Goal: Task Accomplishment & Management: Complete application form

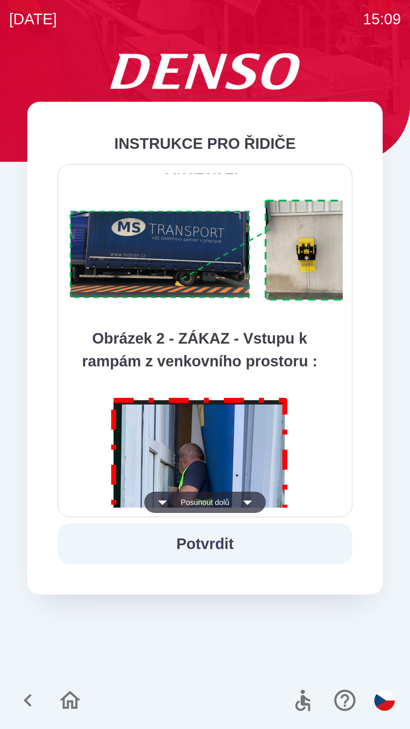
scroll to position [4265, 0]
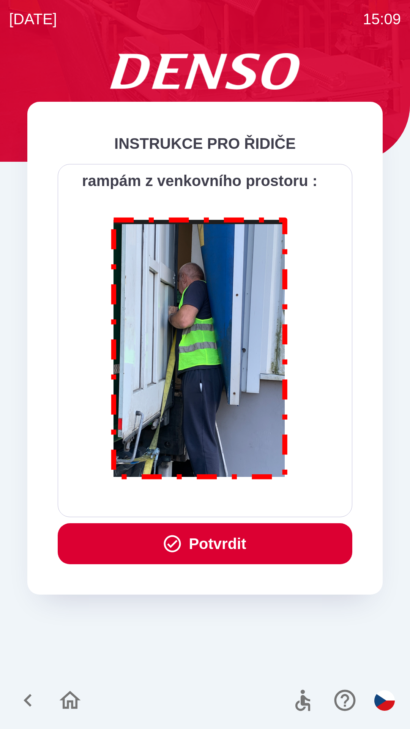
click at [187, 544] on button "Potvrdit" at bounding box center [205, 543] width 295 height 41
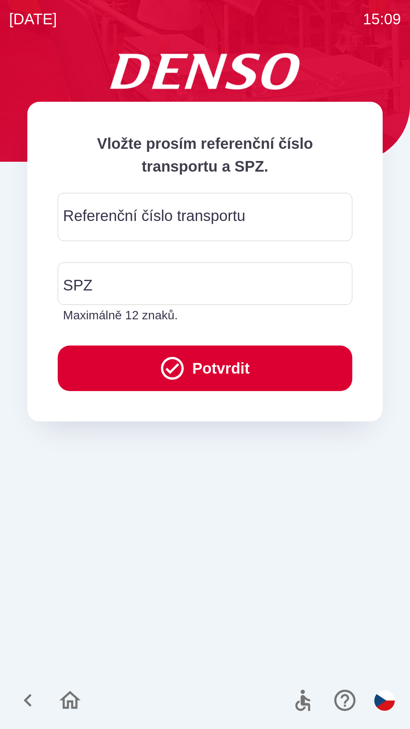
click at [101, 223] on div "Referenční číslo transportu Referenční číslo transportu" at bounding box center [205, 217] width 295 height 48
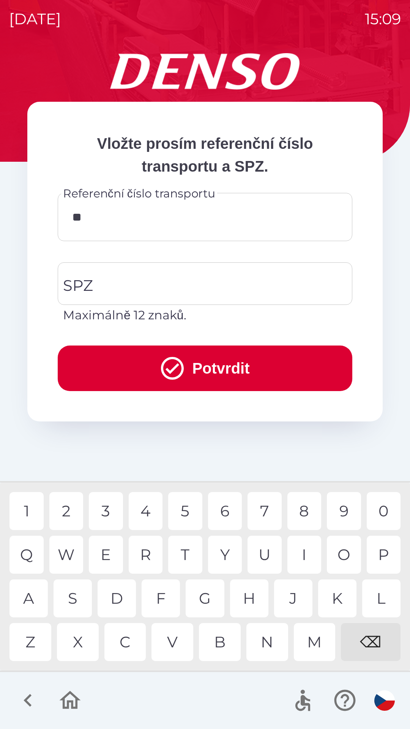
click at [335, 595] on div "K" at bounding box center [337, 598] width 38 height 38
click at [175, 643] on div "V" at bounding box center [172, 642] width 42 height 38
click at [378, 507] on div "0" at bounding box center [384, 511] width 34 height 38
type input "******"
click at [88, 285] on div "SPZ SPZ Maximálně 12 znaků." at bounding box center [205, 293] width 295 height 62
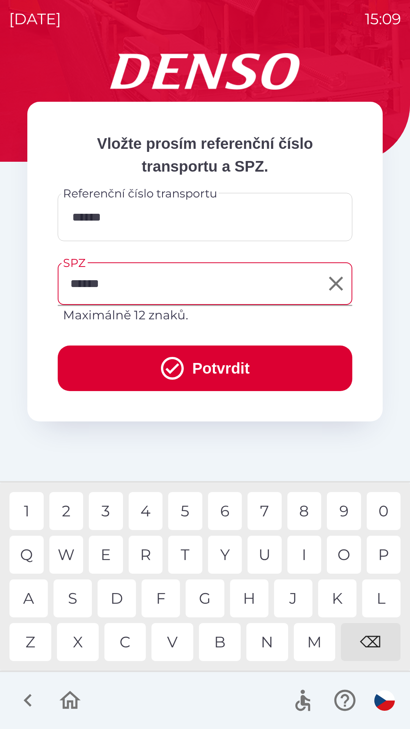
click at [100, 510] on div "3" at bounding box center [106, 511] width 34 height 38
type input "*******"
click at [221, 361] on button "Potvrdit" at bounding box center [205, 368] width 295 height 46
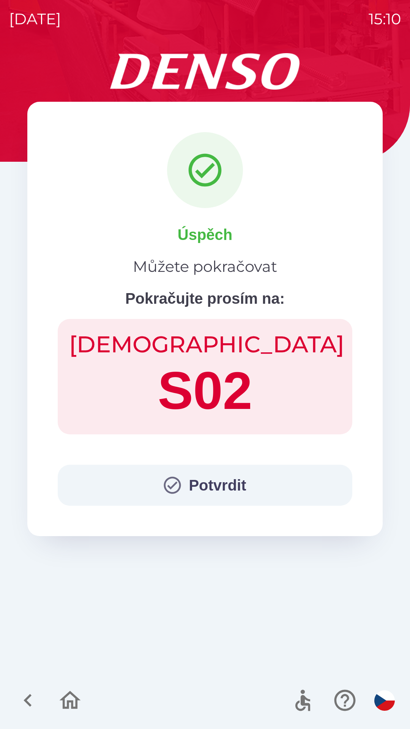
click at [213, 489] on button "Potvrdit" at bounding box center [205, 485] width 295 height 41
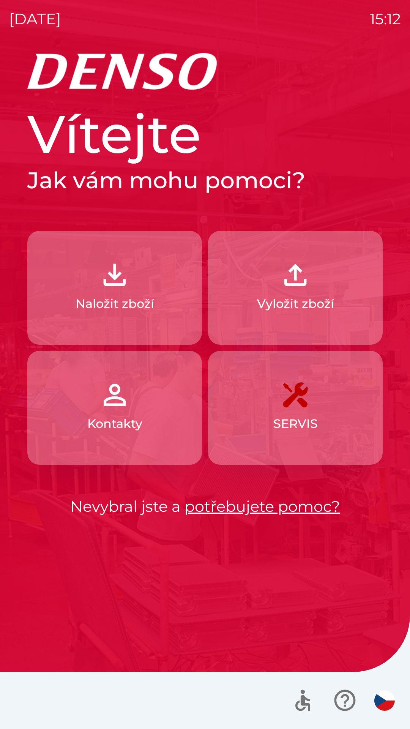
click at [123, 279] on img "button" at bounding box center [114, 274] width 33 height 33
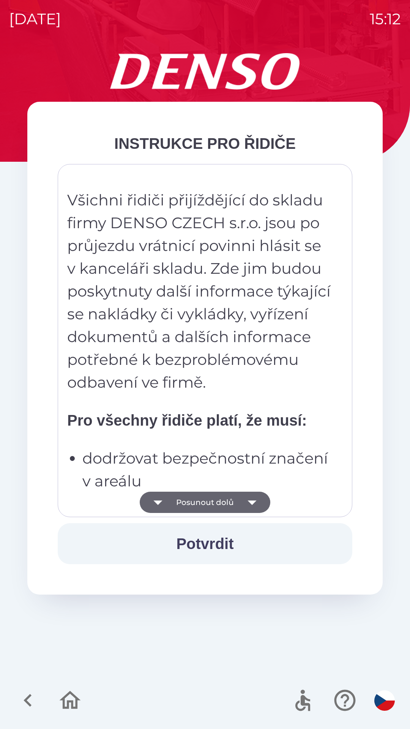
click at [197, 501] on button "Posunout dolů" at bounding box center [205, 502] width 131 height 21
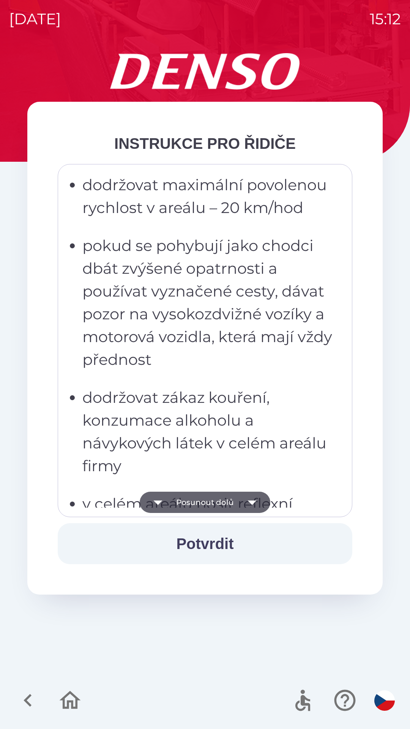
click at [204, 546] on button "Potvrdit" at bounding box center [205, 543] width 295 height 41
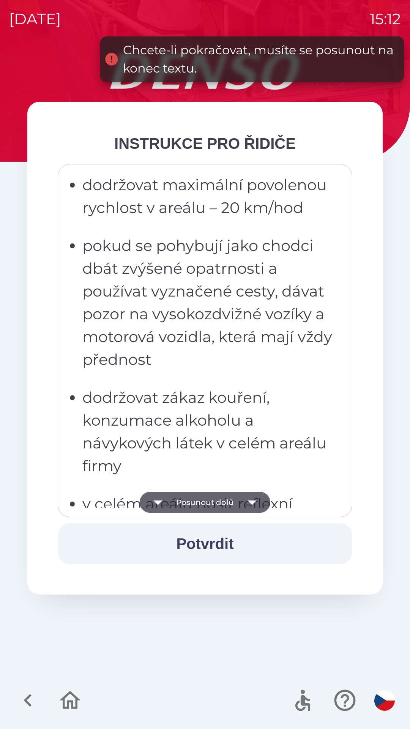
click at [206, 500] on button "Posunout dolů" at bounding box center [205, 502] width 131 height 21
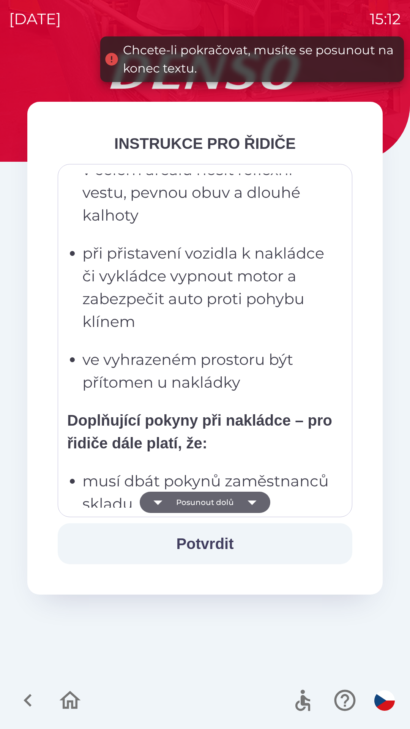
click at [211, 501] on button "Posunout dolů" at bounding box center [205, 502] width 131 height 21
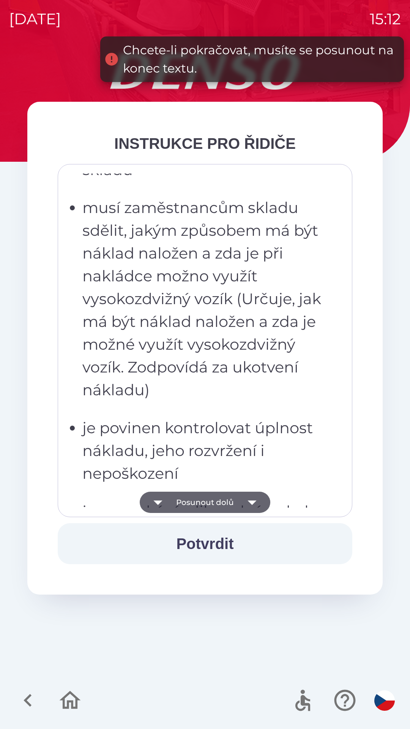
click at [208, 503] on button "Posunout dolů" at bounding box center [205, 502] width 131 height 21
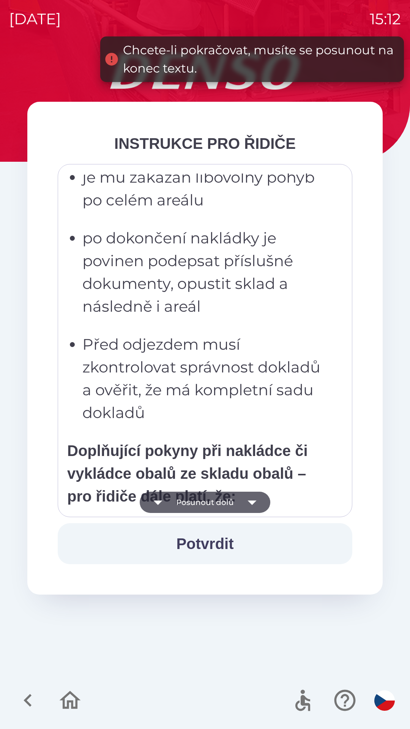
click at [209, 503] on button "Posunout dolů" at bounding box center [205, 502] width 131 height 21
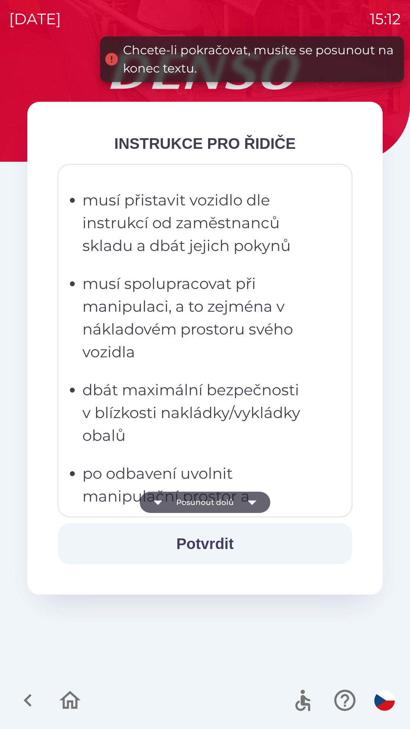
click at [206, 501] on button "Posunout dolů" at bounding box center [205, 502] width 131 height 21
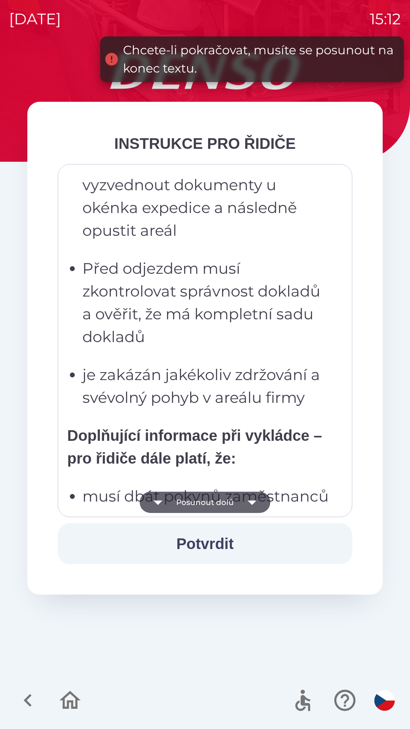
click at [206, 506] on button "Posunout dolů" at bounding box center [205, 502] width 131 height 21
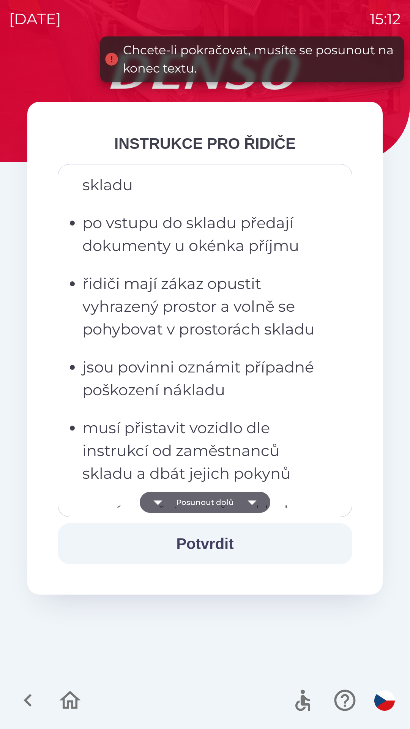
click at [206, 504] on button "Posunout dolů" at bounding box center [205, 502] width 131 height 21
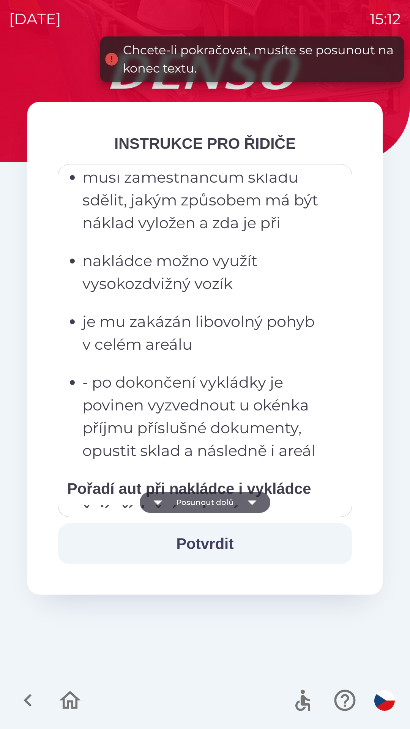
click at [207, 502] on button "Posunout dolů" at bounding box center [205, 502] width 131 height 21
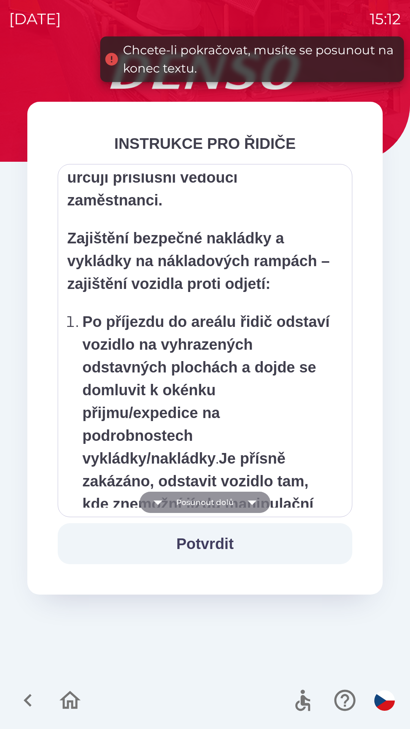
click at [205, 503] on button "Posunout dolů" at bounding box center [205, 502] width 131 height 21
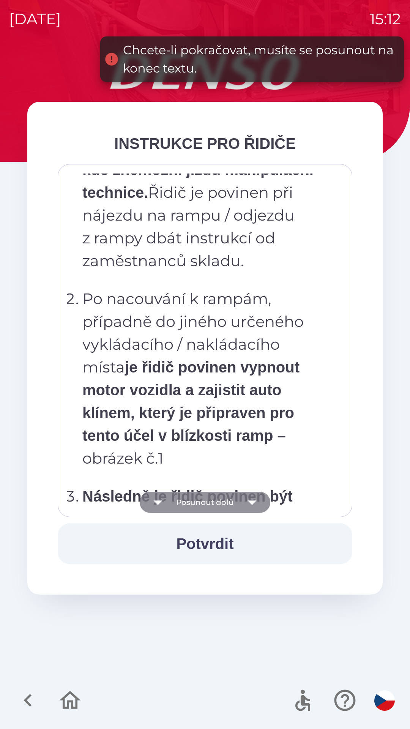
click at [207, 505] on button "Posunout dolů" at bounding box center [205, 502] width 131 height 21
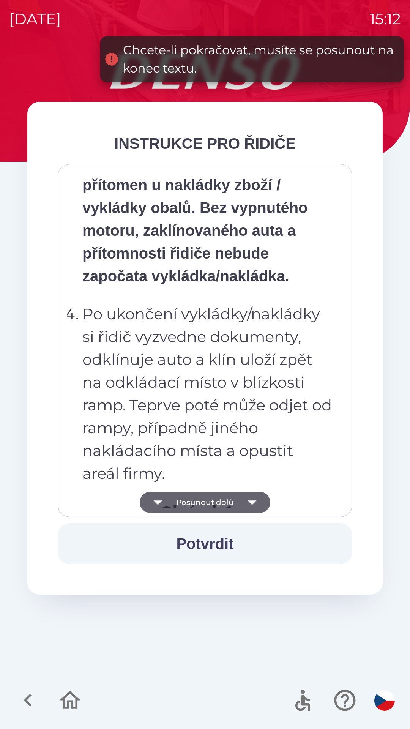
click at [209, 506] on button "Posunout dolů" at bounding box center [205, 502] width 131 height 21
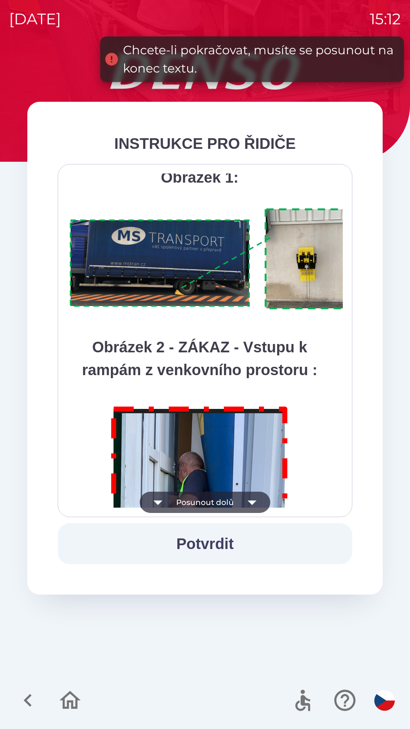
click at [210, 500] on button "Posunout dolů" at bounding box center [205, 502] width 131 height 21
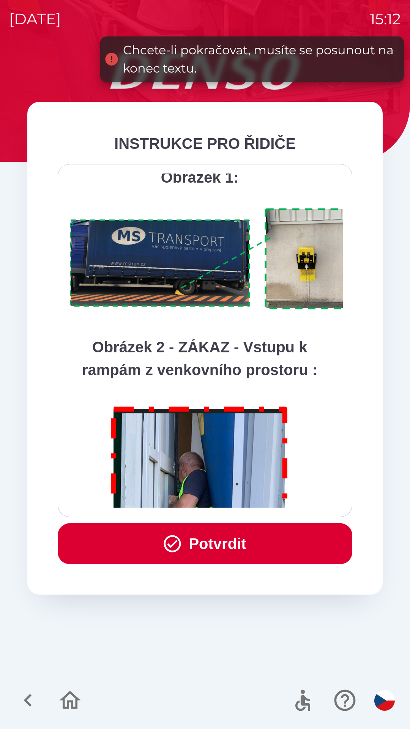
scroll to position [4265, 0]
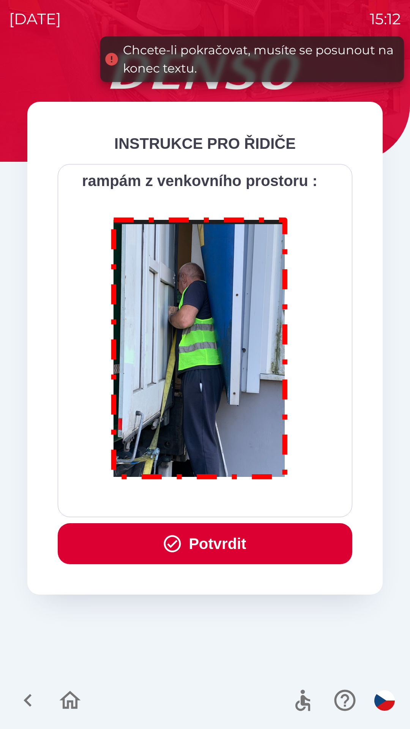
click at [209, 501] on div "Všichni řidiči přijíždějící do skladu firmy DENSO CZECH s.r.o. jsou po průjezdu…" at bounding box center [205, 340] width 276 height 334
click at [209, 540] on button "Potvrdit" at bounding box center [205, 543] width 295 height 41
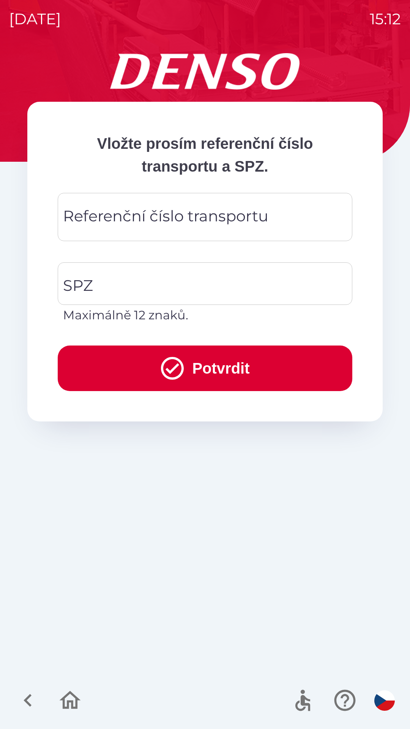
click at [116, 216] on div "Referenční číslo transportu Referenční číslo transportu" at bounding box center [205, 217] width 295 height 48
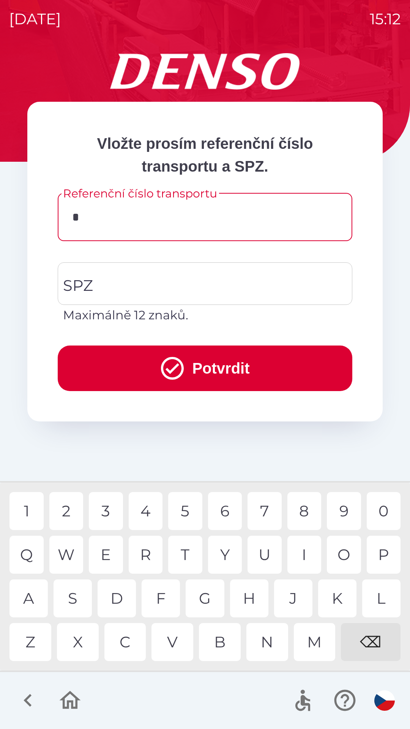
click at [129, 643] on div "C" at bounding box center [125, 642] width 42 height 38
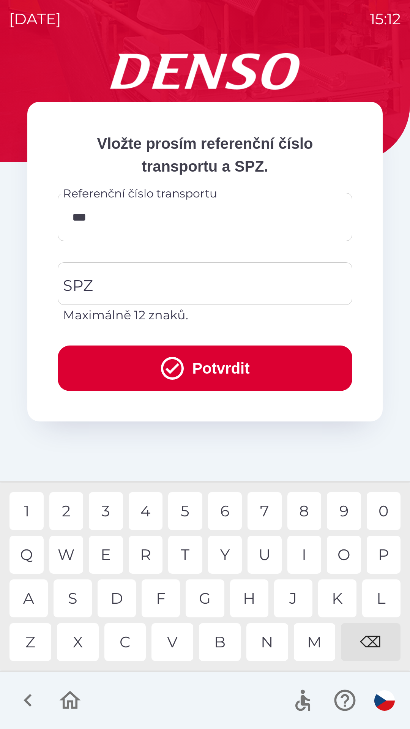
click at [221, 640] on div "B" at bounding box center [220, 642] width 42 height 38
click at [108, 511] on div "3" at bounding box center [106, 511] width 34 height 38
click at [70, 556] on div "W" at bounding box center [66, 555] width 34 height 38
click at [112, 509] on div "3" at bounding box center [106, 511] width 34 height 38
type input "*********"
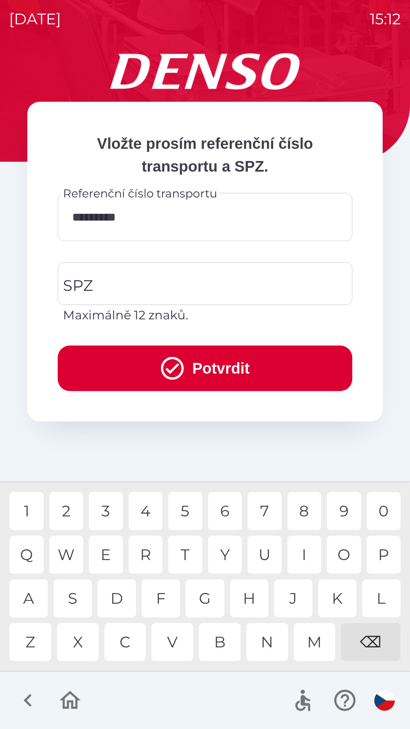
click at [228, 512] on div "6" at bounding box center [225, 511] width 34 height 38
click at [161, 280] on input "SPZ" at bounding box center [199, 284] width 276 height 36
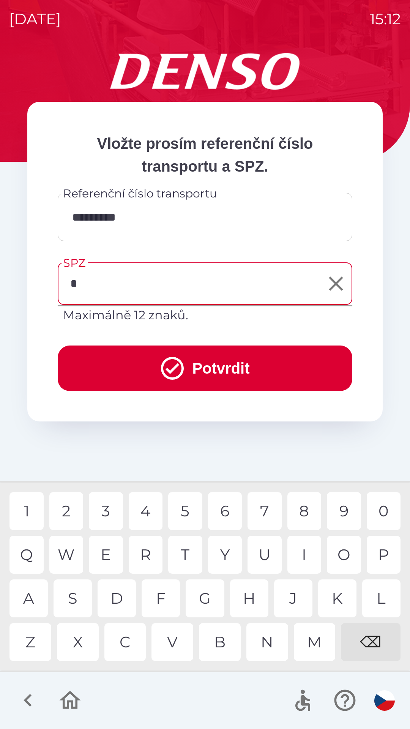
click at [101, 509] on div "3" at bounding box center [106, 511] width 34 height 38
click at [75, 601] on div "S" at bounding box center [73, 598] width 38 height 38
click at [106, 553] on div "E" at bounding box center [106, 555] width 34 height 38
click at [341, 509] on div "9" at bounding box center [344, 511] width 34 height 38
click at [67, 511] on div "2" at bounding box center [66, 511] width 34 height 38
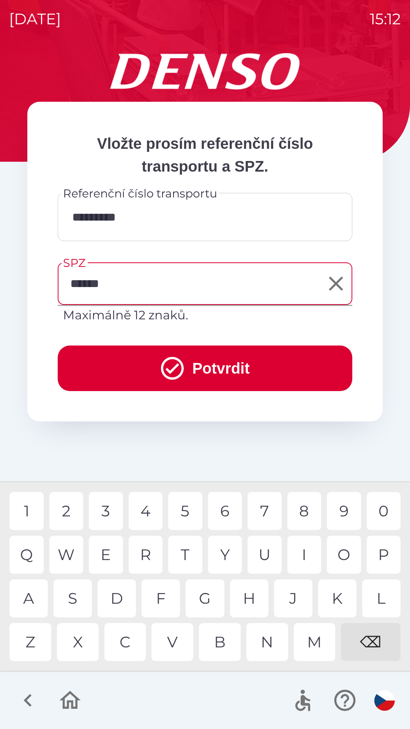
type input "*******"
click at [66, 512] on div "2" at bounding box center [66, 511] width 34 height 38
click at [216, 368] on button "Potvrdit" at bounding box center [205, 368] width 295 height 46
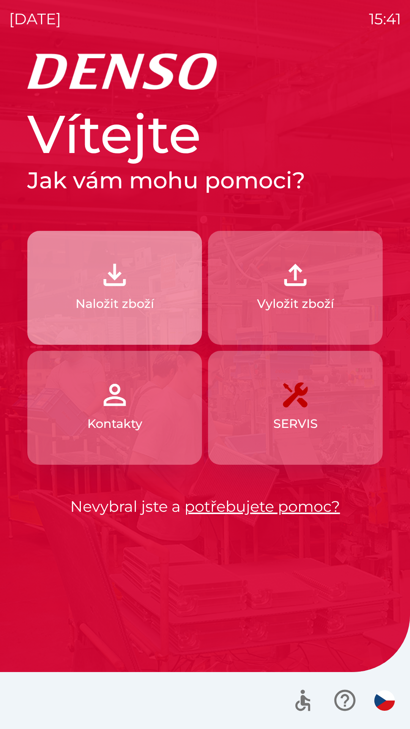
click at [146, 301] on p "Naložit zboží" at bounding box center [115, 304] width 79 height 18
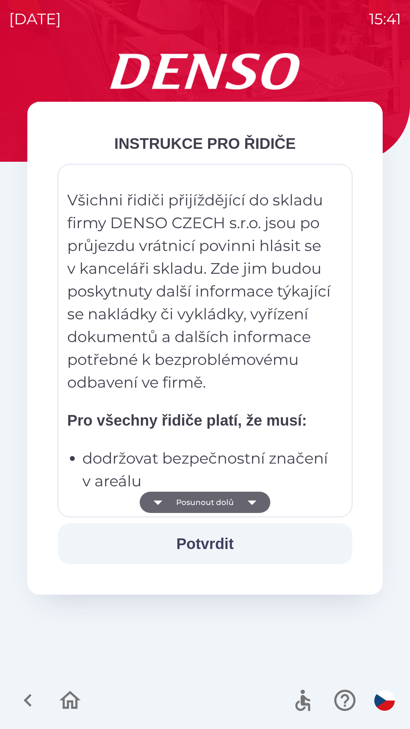
click at [240, 540] on button "Potvrdit" at bounding box center [205, 543] width 295 height 41
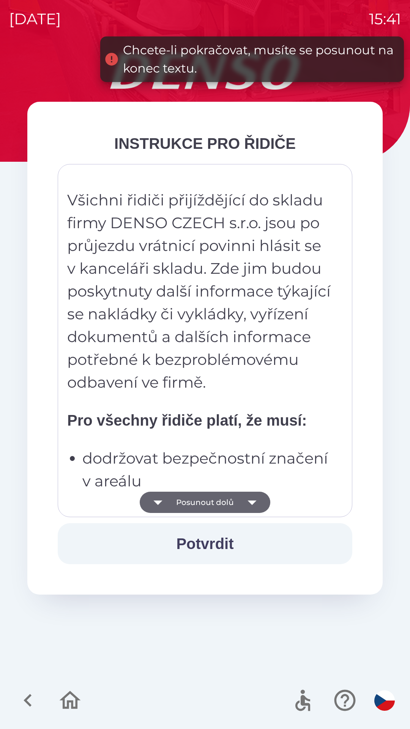
click at [239, 501] on button "Posunout dolů" at bounding box center [205, 502] width 131 height 21
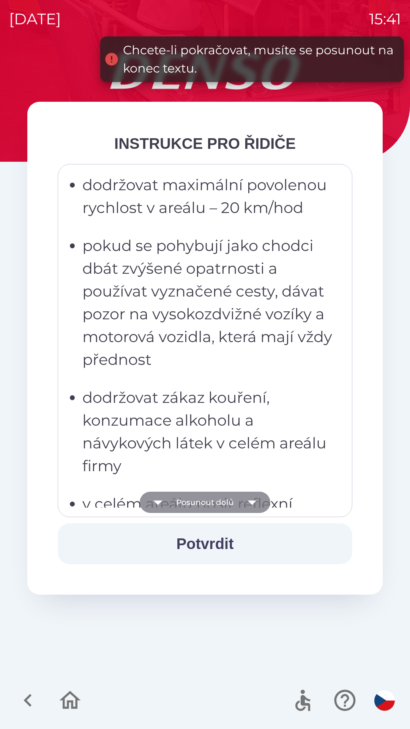
click at [244, 501] on icon "button" at bounding box center [251, 502] width 21 height 21
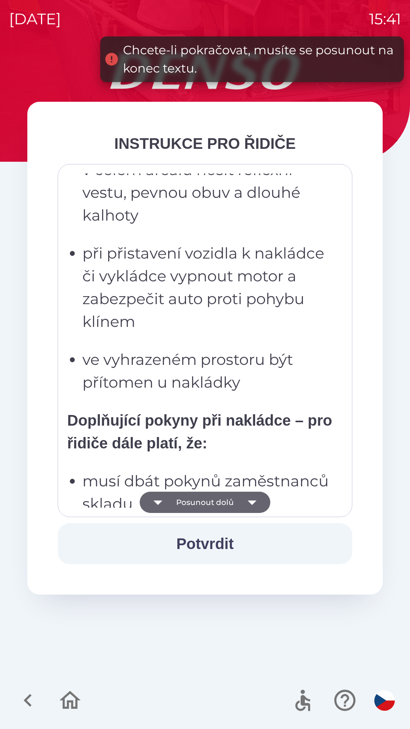
click at [252, 499] on icon "button" at bounding box center [251, 502] width 21 height 21
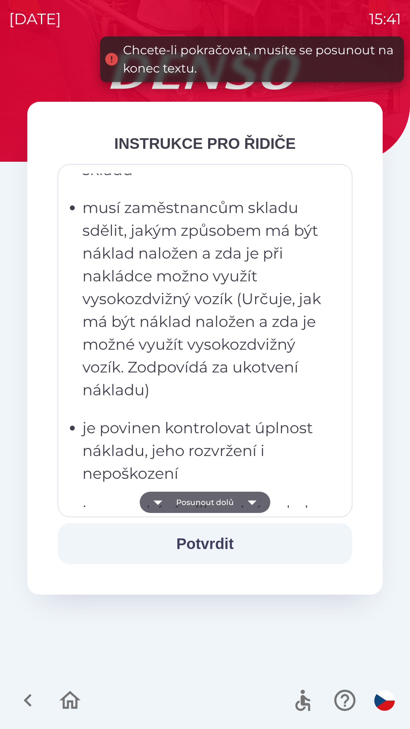
click at [248, 501] on icon "button" at bounding box center [251, 502] width 9 height 5
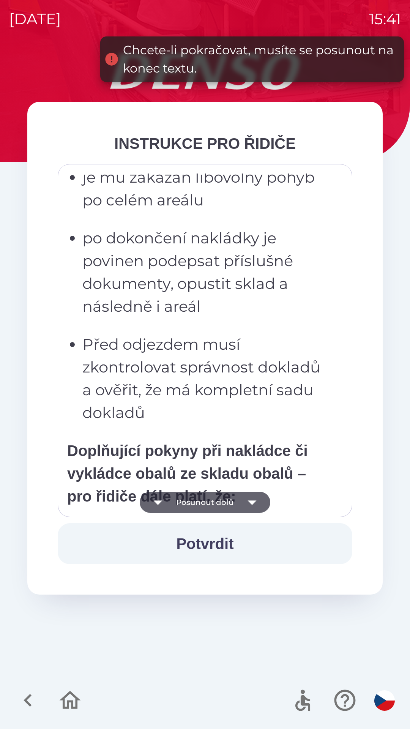
click at [249, 498] on icon "button" at bounding box center [251, 502] width 21 height 21
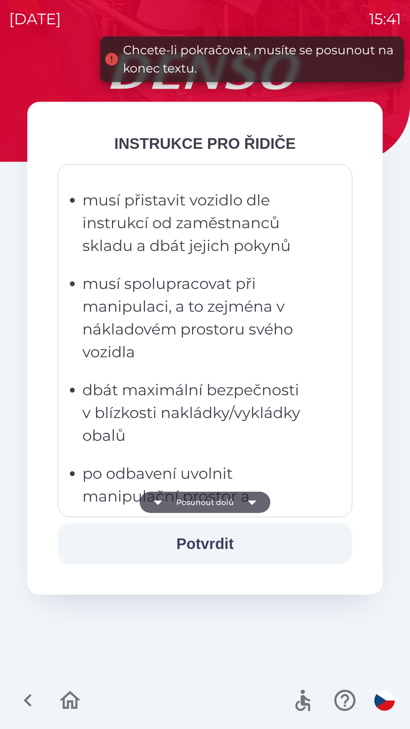
click at [252, 496] on icon "button" at bounding box center [251, 502] width 21 height 21
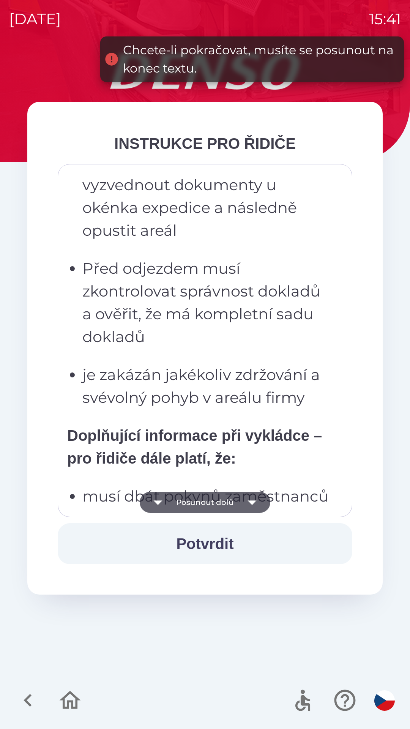
click at [255, 500] on icon "button" at bounding box center [251, 502] width 21 height 21
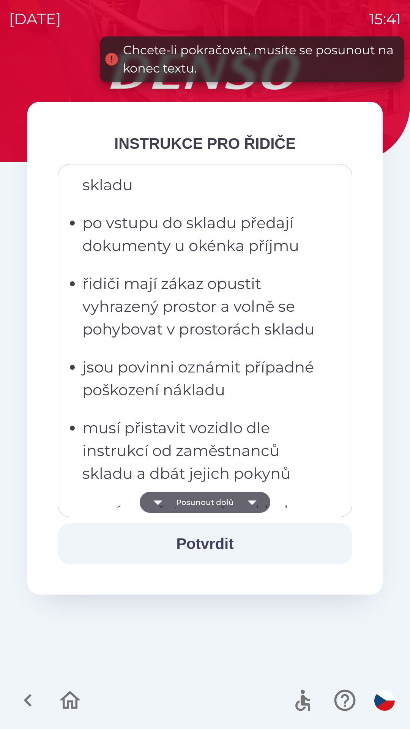
click at [253, 502] on icon "button" at bounding box center [251, 502] width 9 height 5
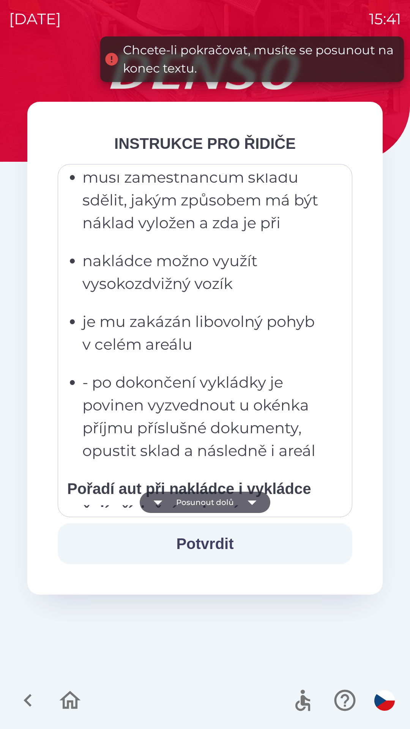
click at [251, 503] on icon "button" at bounding box center [251, 502] width 9 height 5
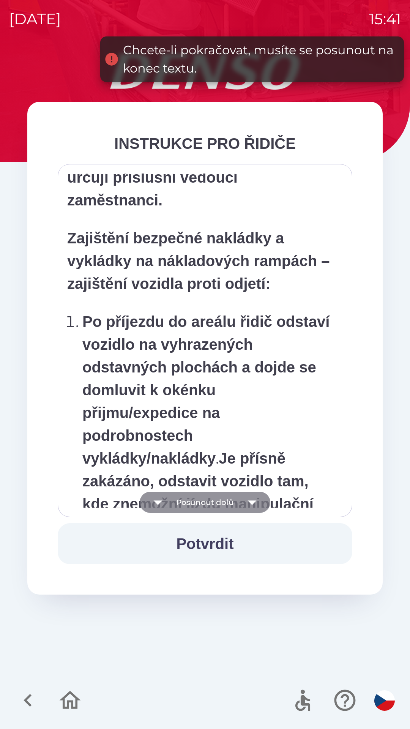
click at [247, 501] on icon "button" at bounding box center [251, 502] width 21 height 21
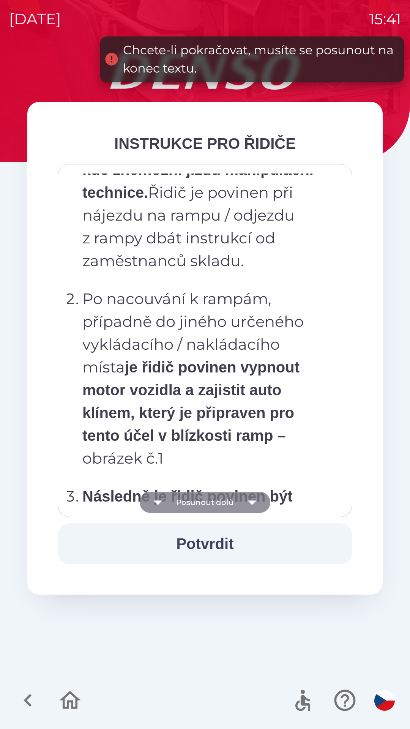
click at [243, 503] on icon "button" at bounding box center [251, 502] width 21 height 21
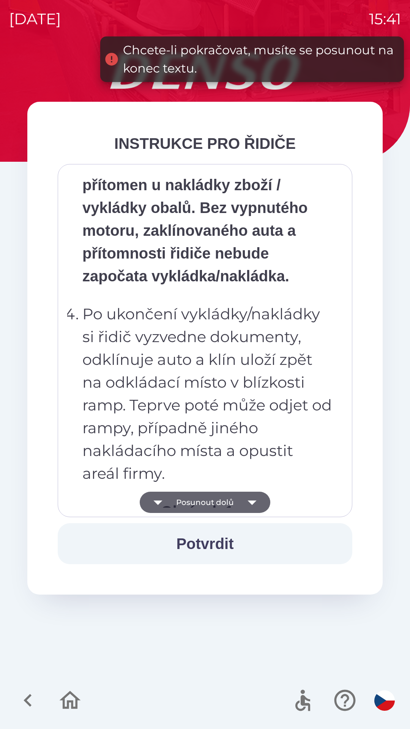
click at [244, 503] on icon "button" at bounding box center [251, 502] width 21 height 21
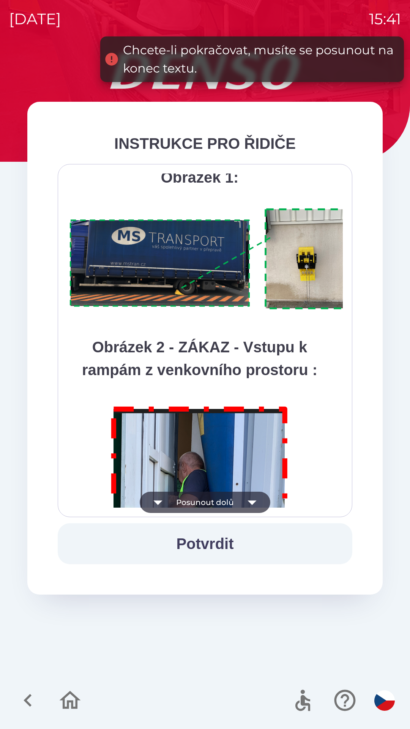
click at [250, 503] on icon "button" at bounding box center [251, 502] width 9 height 5
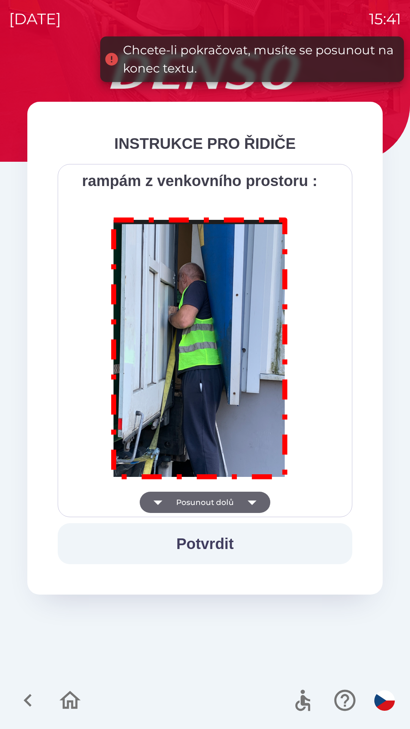
click at [246, 501] on div "Všichni řidiči přijíždějící do skladu firmy DENSO CZECH s.r.o. jsou po průjezdu…" at bounding box center [205, 340] width 276 height 334
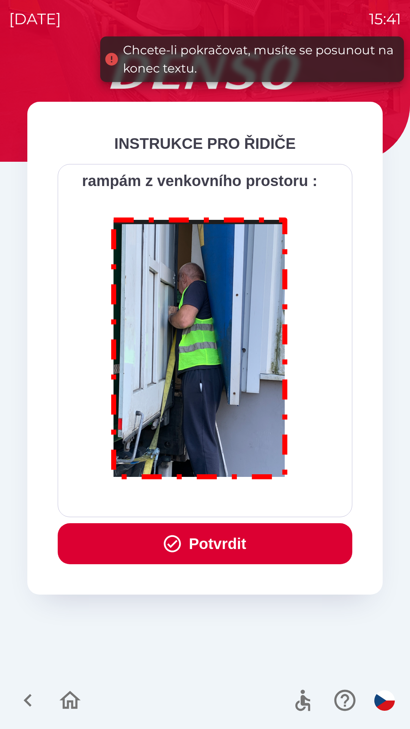
click at [247, 498] on div "Všichni řidiči přijíždějící do skladu firmy DENSO CZECH s.r.o. jsou po průjezdu…" at bounding box center [205, 340] width 276 height 334
click at [254, 537] on button "Potvrdit" at bounding box center [205, 543] width 295 height 41
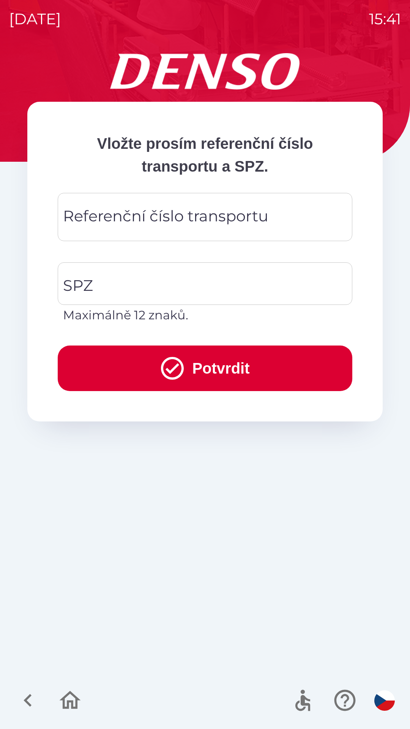
click at [268, 217] on input "Referenční číslo transportu" at bounding box center [205, 217] width 276 height 30
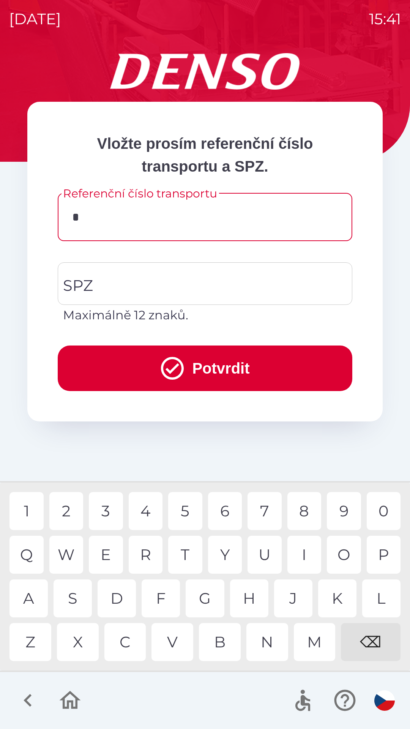
click at [112, 506] on div "3" at bounding box center [106, 511] width 34 height 38
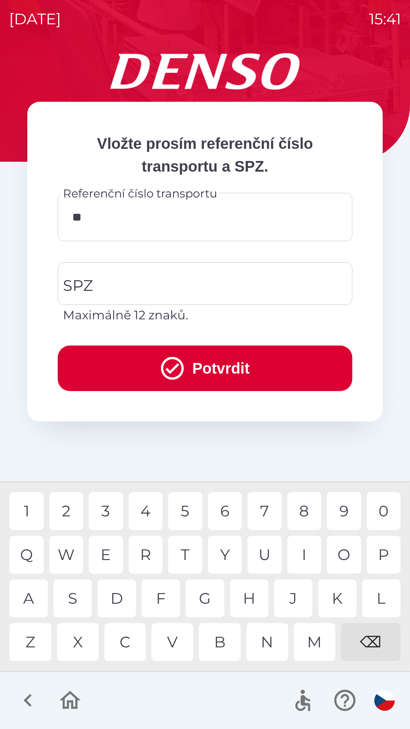
click at [147, 510] on div "4" at bounding box center [146, 511] width 34 height 38
type input "******"
click at [242, 289] on input "SPZ" at bounding box center [199, 284] width 276 height 36
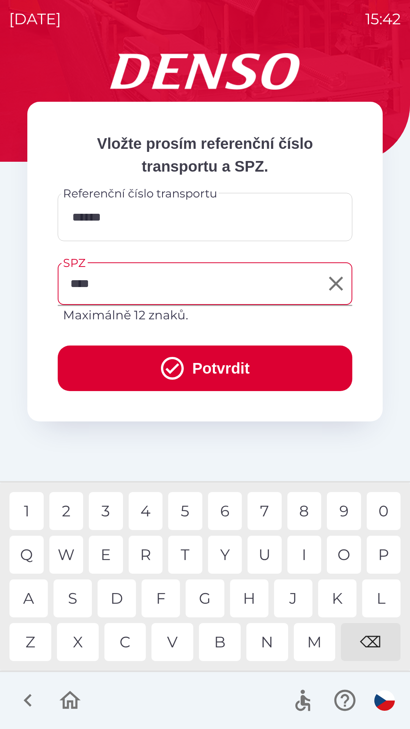
click at [183, 507] on div "5" at bounding box center [185, 511] width 34 height 38
type input "*******"
click at [110, 506] on div "3" at bounding box center [106, 511] width 34 height 38
click at [274, 358] on button "Potvrdit" at bounding box center [205, 368] width 295 height 46
